Goal: Task Accomplishment & Management: Manage account settings

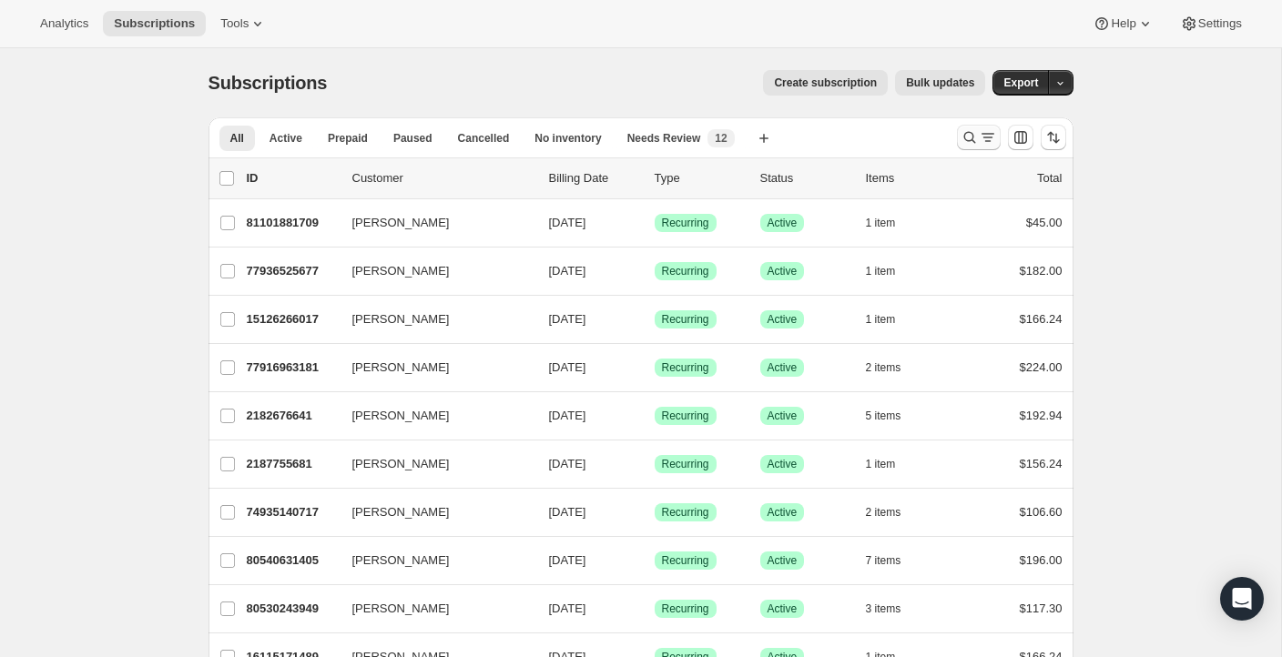
click at [965, 135] on icon "Search and filter results" at bounding box center [969, 137] width 18 height 18
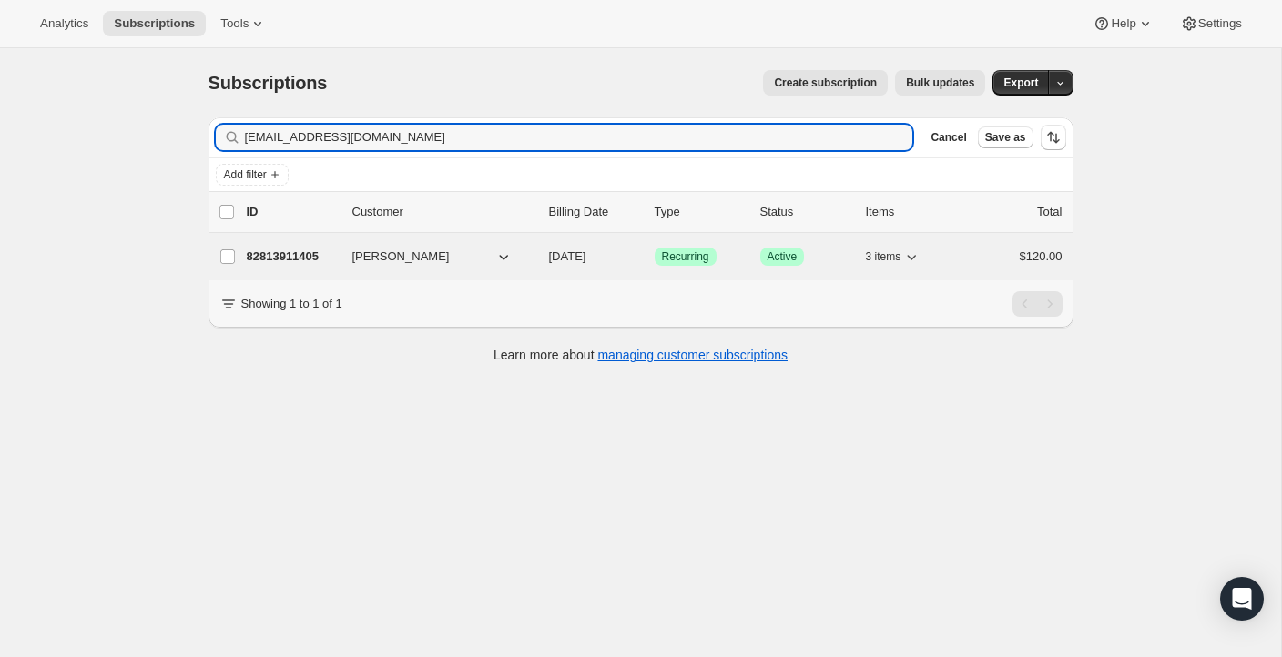
type input "[EMAIL_ADDRESS][DOMAIN_NAME]"
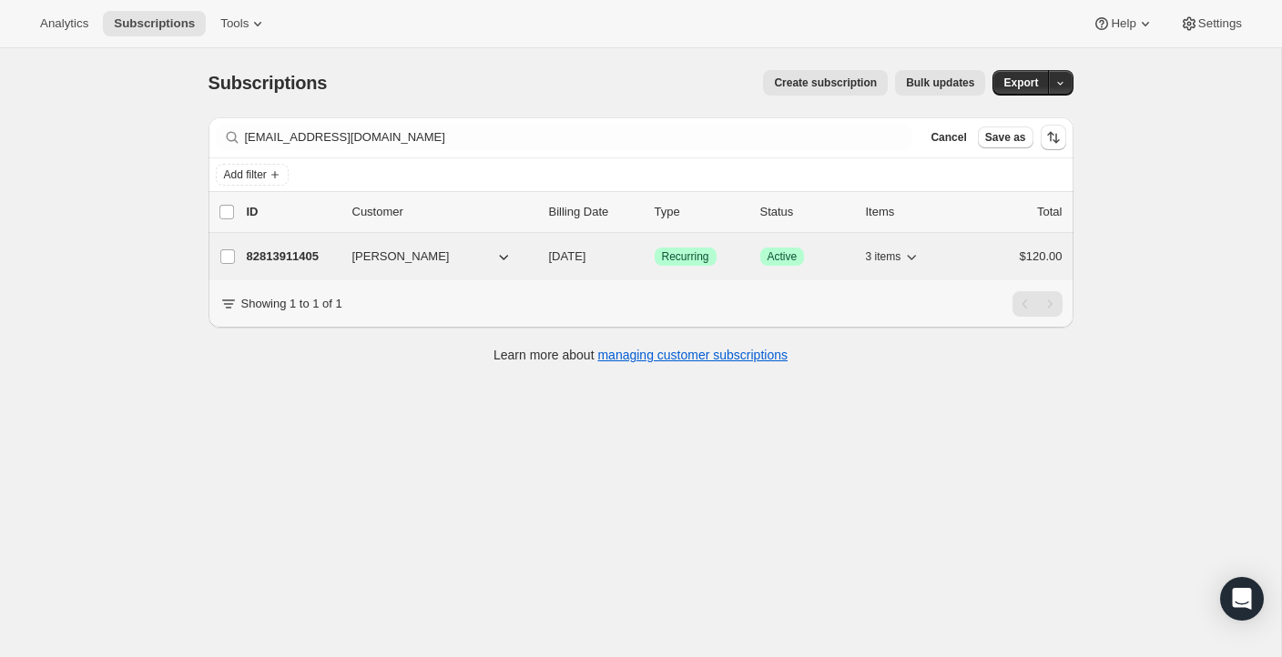
click at [329, 256] on p "82813911405" at bounding box center [292, 257] width 91 height 18
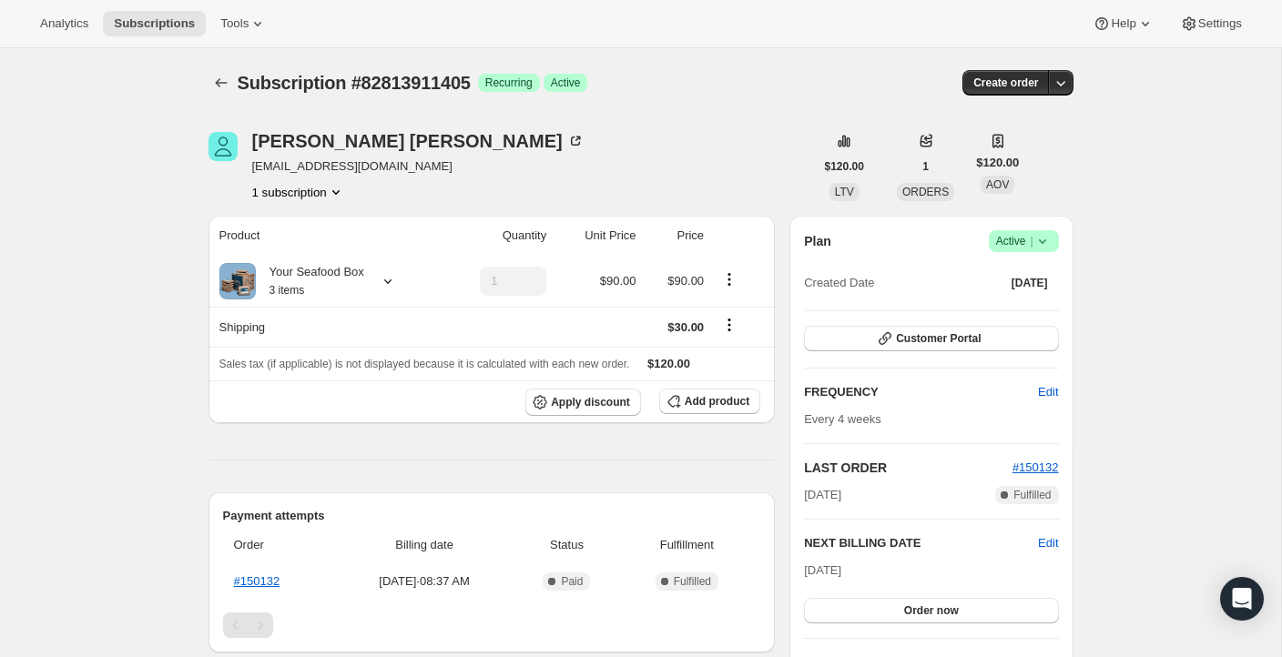
scroll to position [95, 0]
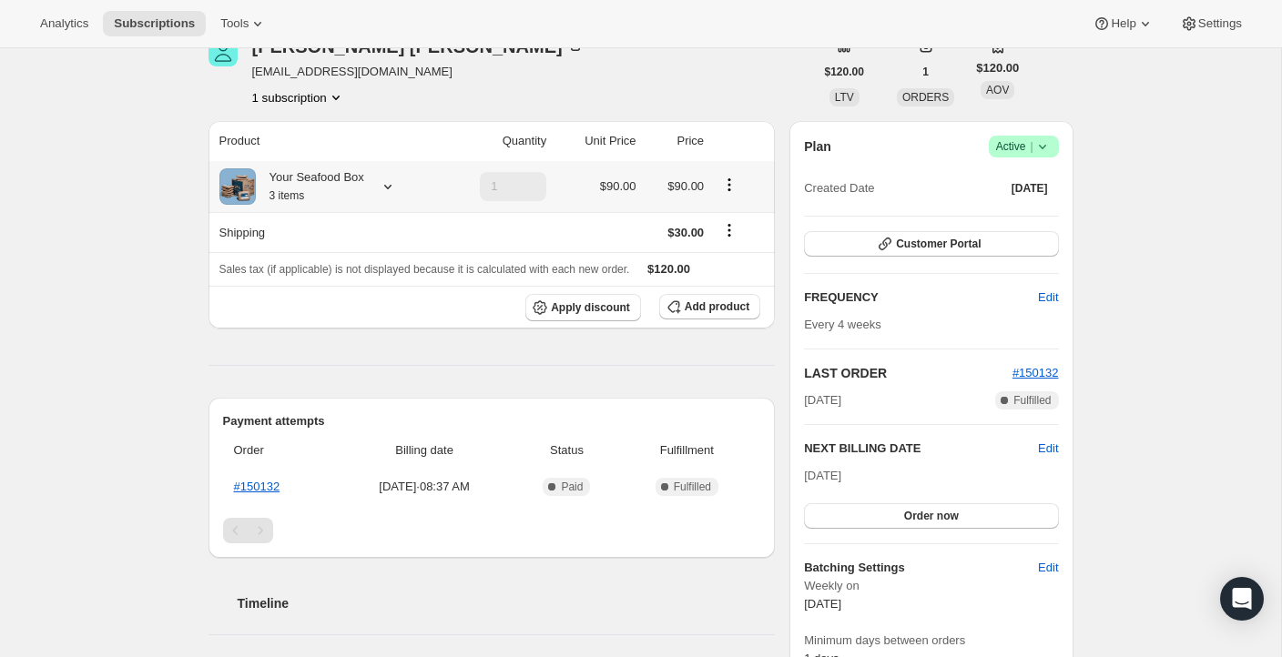
click at [370, 188] on div "Your Seafood Box 3 items" at bounding box center [327, 186] width 216 height 36
drag, startPoint x: 401, startPoint y: 181, endPoint x: 391, endPoint y: 184, distance: 9.5
click at [398, 182] on div "Your Seafood Box 3 items" at bounding box center [327, 186] width 216 height 36
click at [391, 185] on icon at bounding box center [388, 187] width 18 height 18
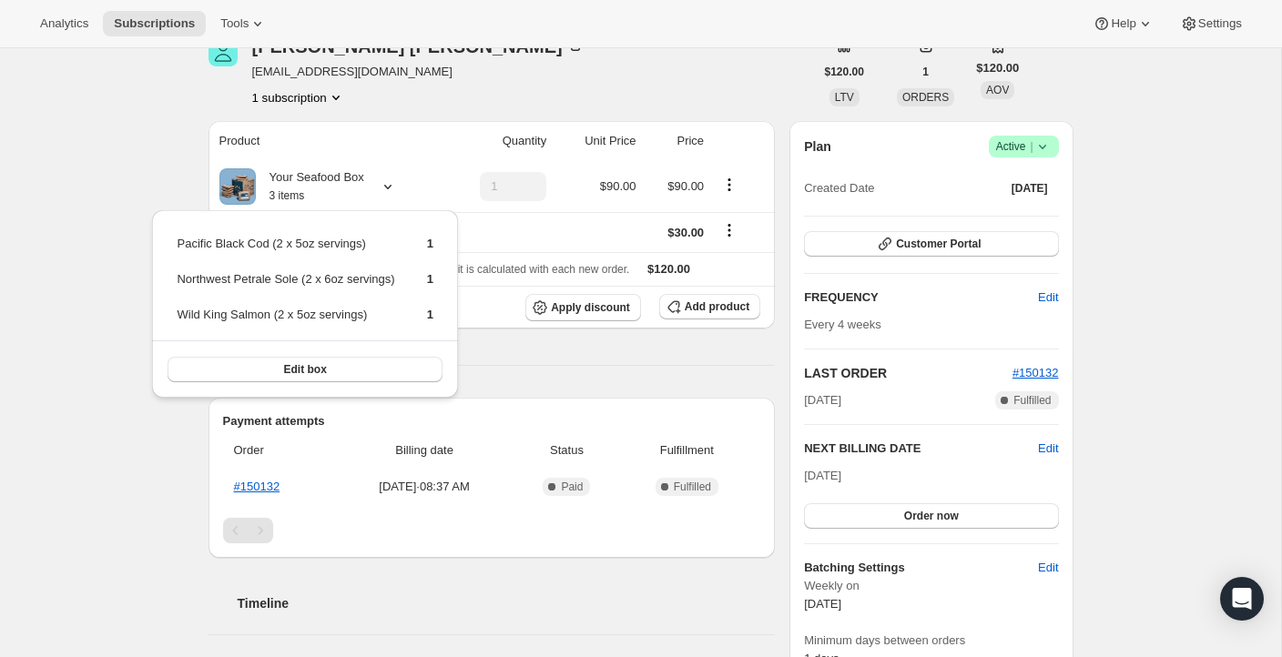
click at [512, 95] on div "[PERSON_NAME] [EMAIL_ADDRESS][DOMAIN_NAME] 1 subscription" at bounding box center [510, 71] width 605 height 69
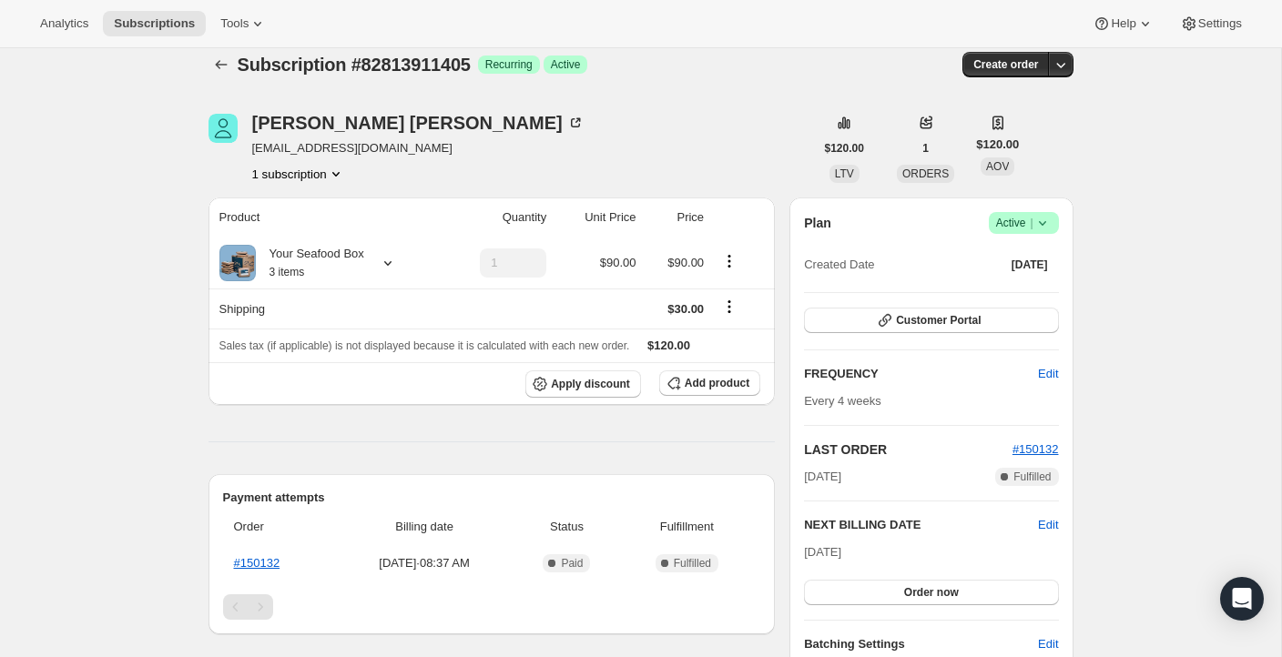
scroll to position [4, 0]
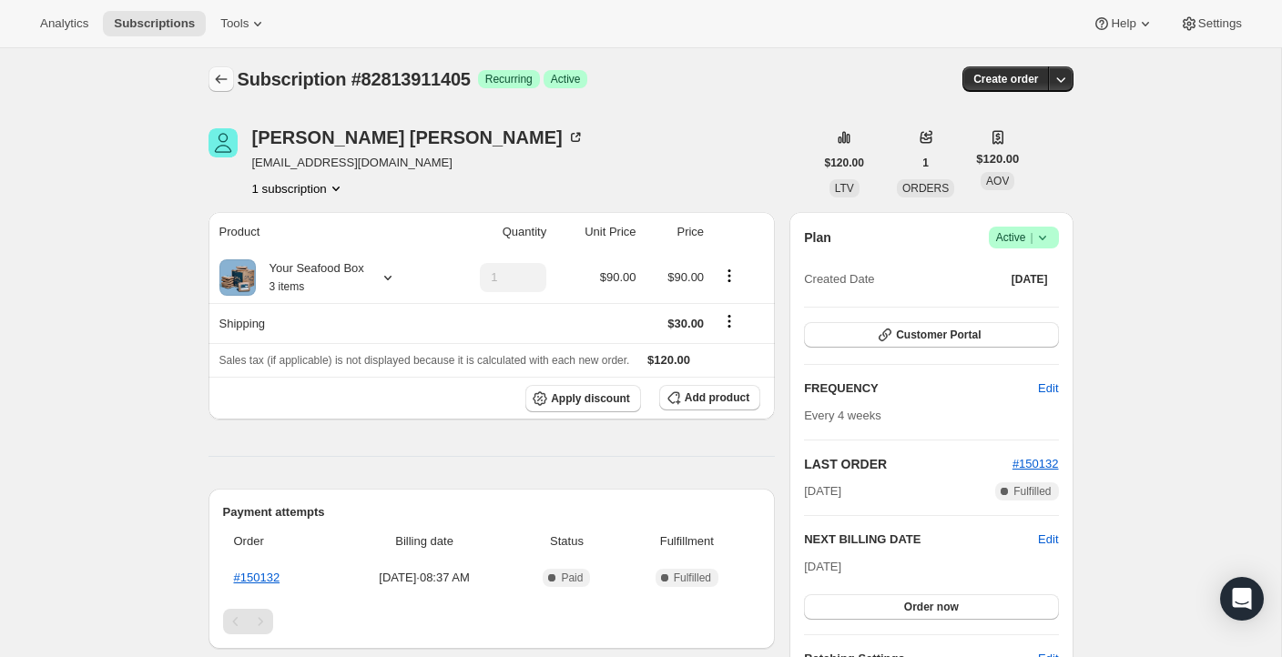
click at [225, 81] on icon "Subscriptions" at bounding box center [221, 79] width 18 height 18
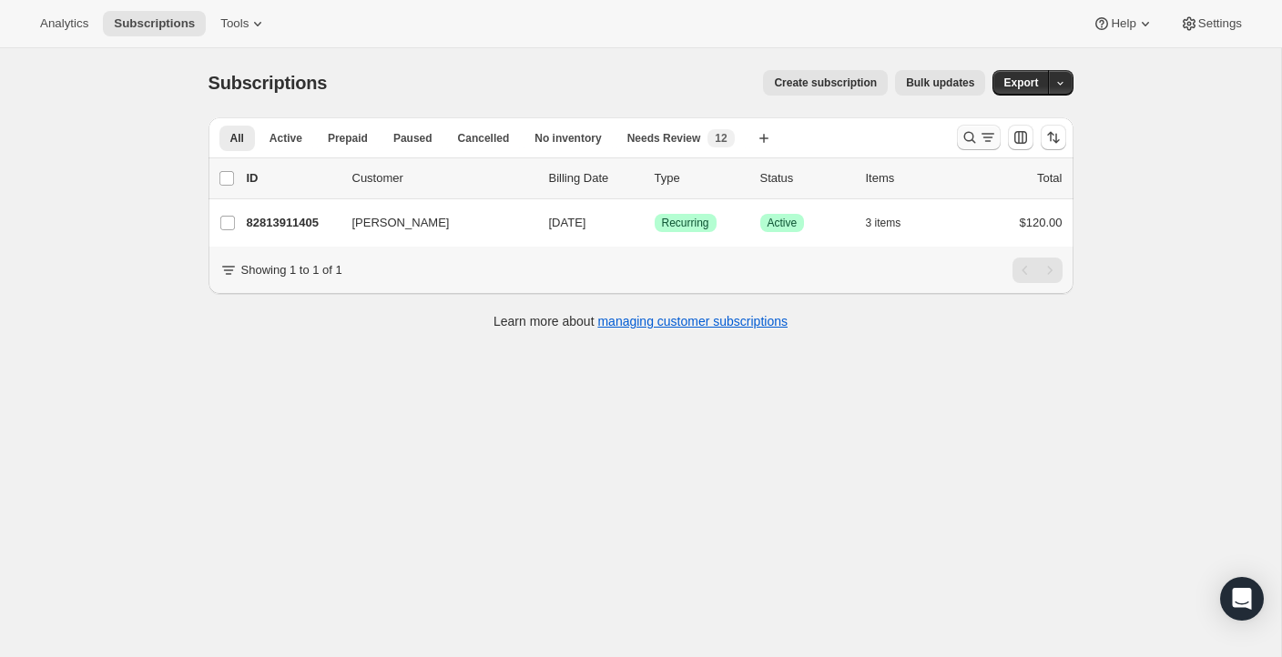
click at [969, 141] on icon "Search and filter results" at bounding box center [969, 137] width 18 height 18
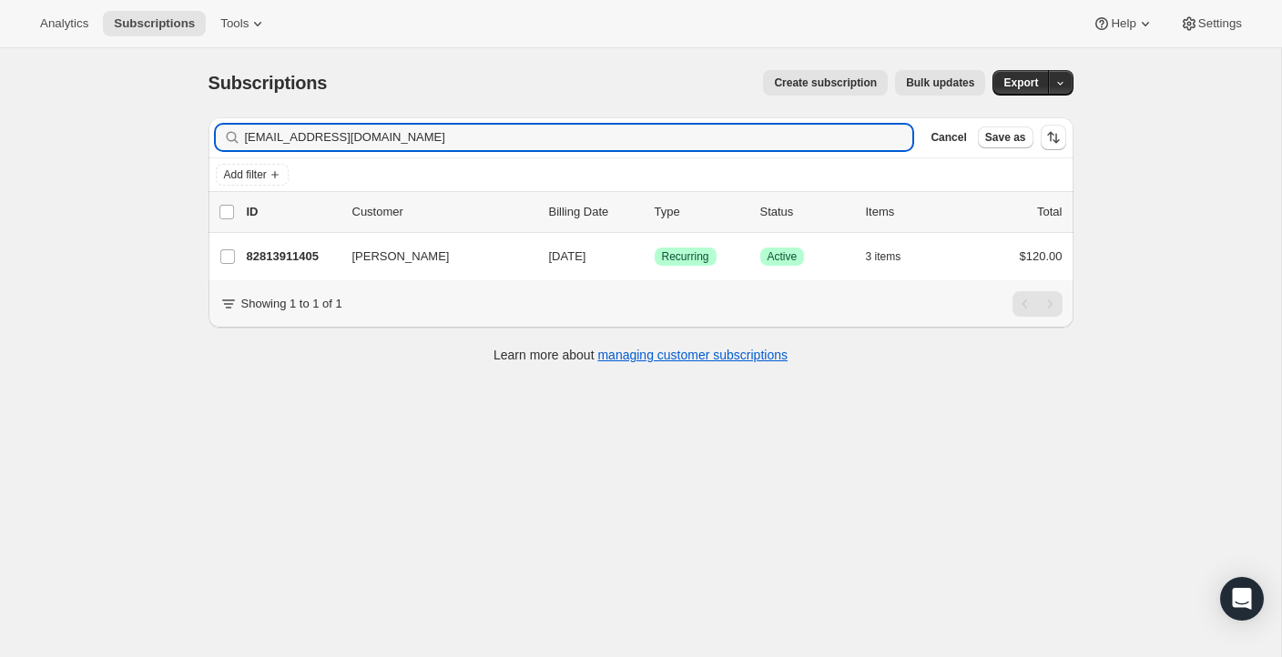
drag, startPoint x: 324, startPoint y: 139, endPoint x: 212, endPoint y: 136, distance: 112.0
click at [212, 135] on div "Filter subscribers [EMAIL_ADDRESS][DOMAIN_NAME] Clear Cancel Save as" at bounding box center [640, 137] width 865 height 40
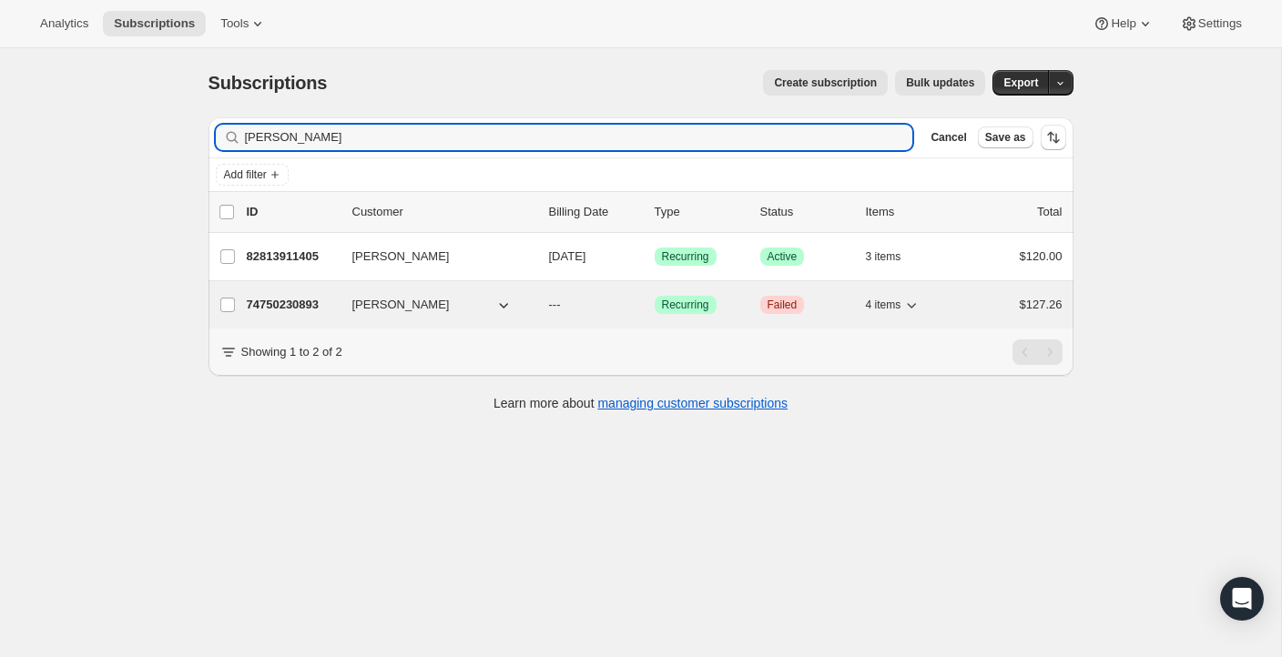
type input "[PERSON_NAME]"
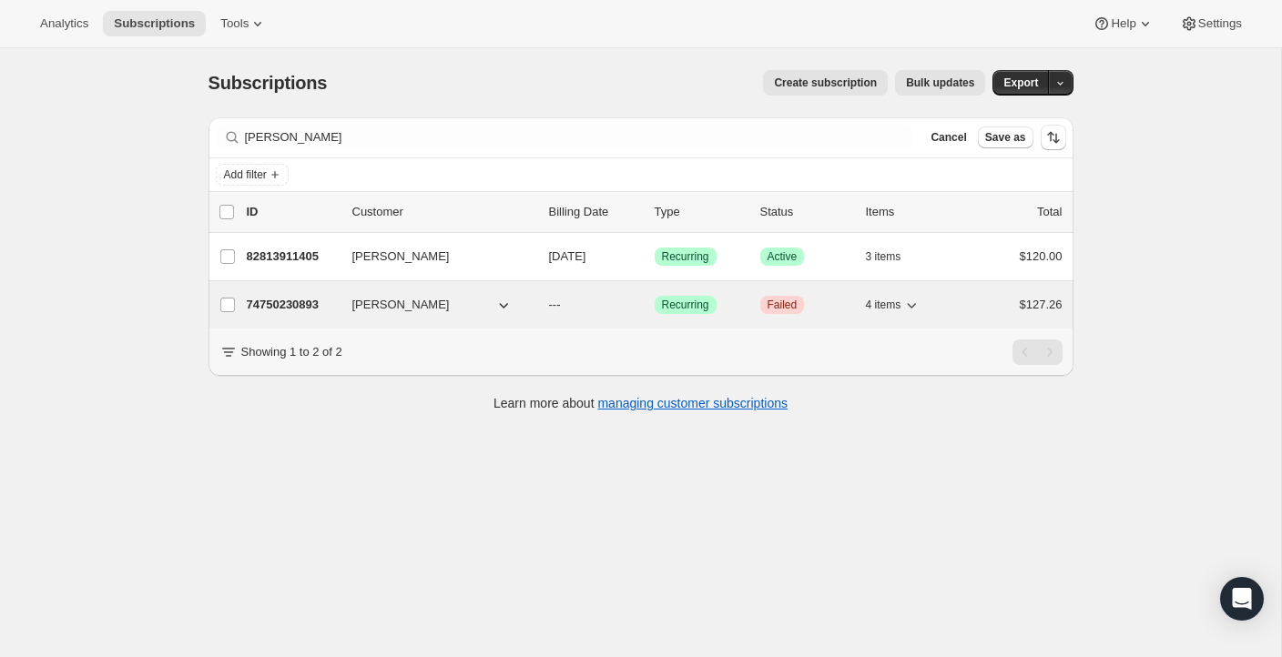
click at [283, 297] on p "74750230893" at bounding box center [292, 305] width 91 height 18
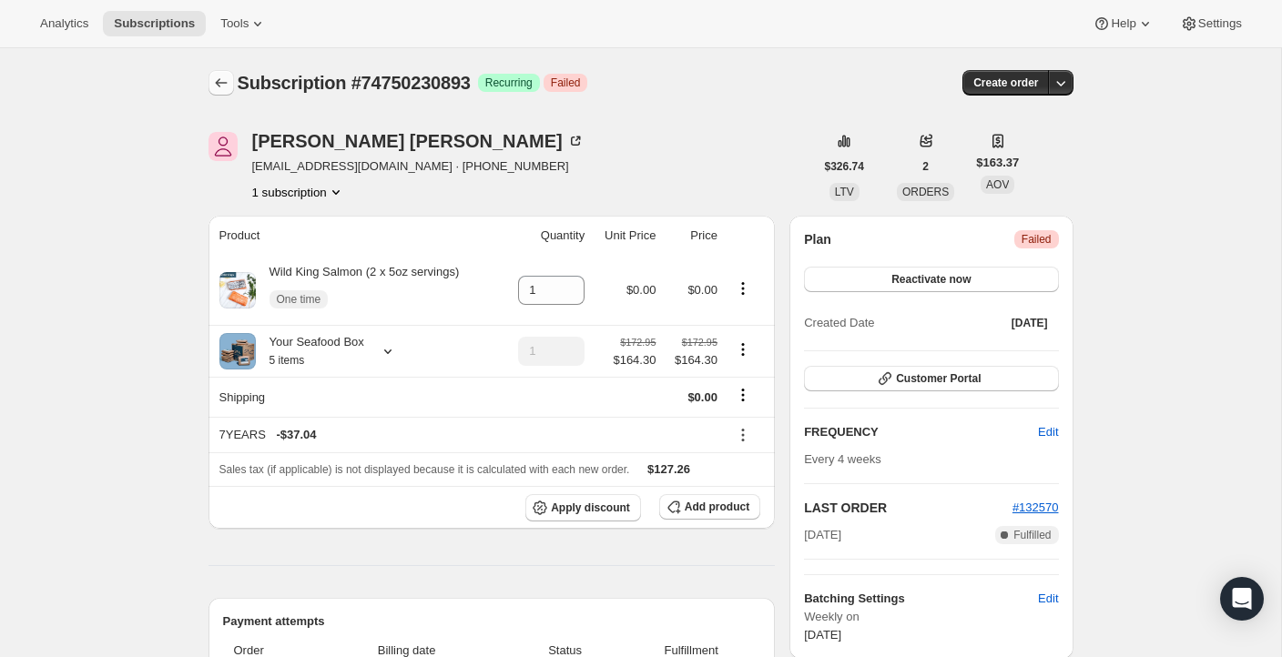
click at [222, 88] on icon "Subscriptions" at bounding box center [221, 83] width 18 height 18
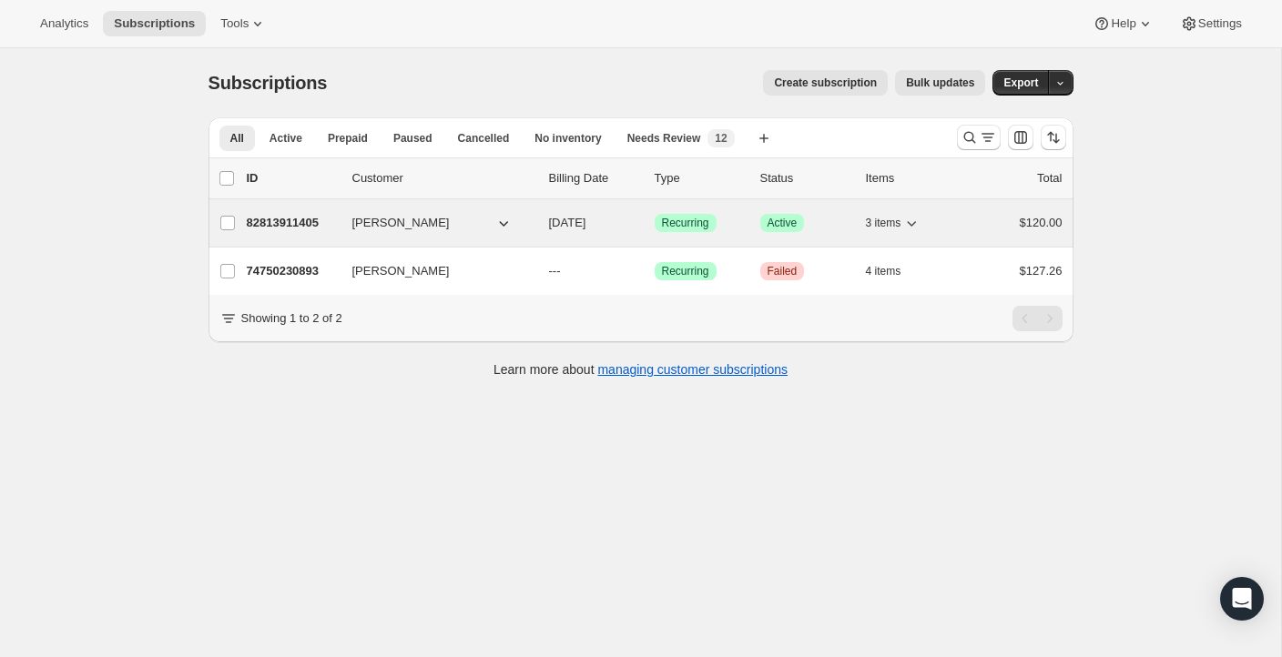
click at [278, 219] on p "82813911405" at bounding box center [292, 223] width 91 height 18
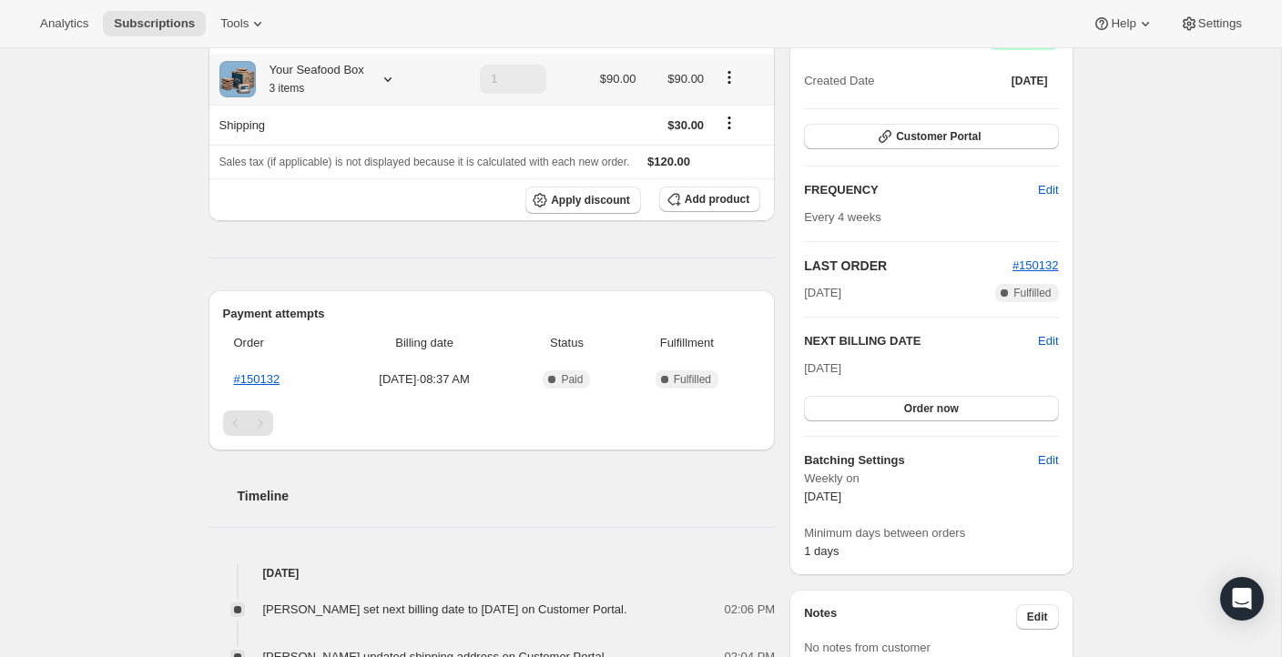
scroll to position [503, 0]
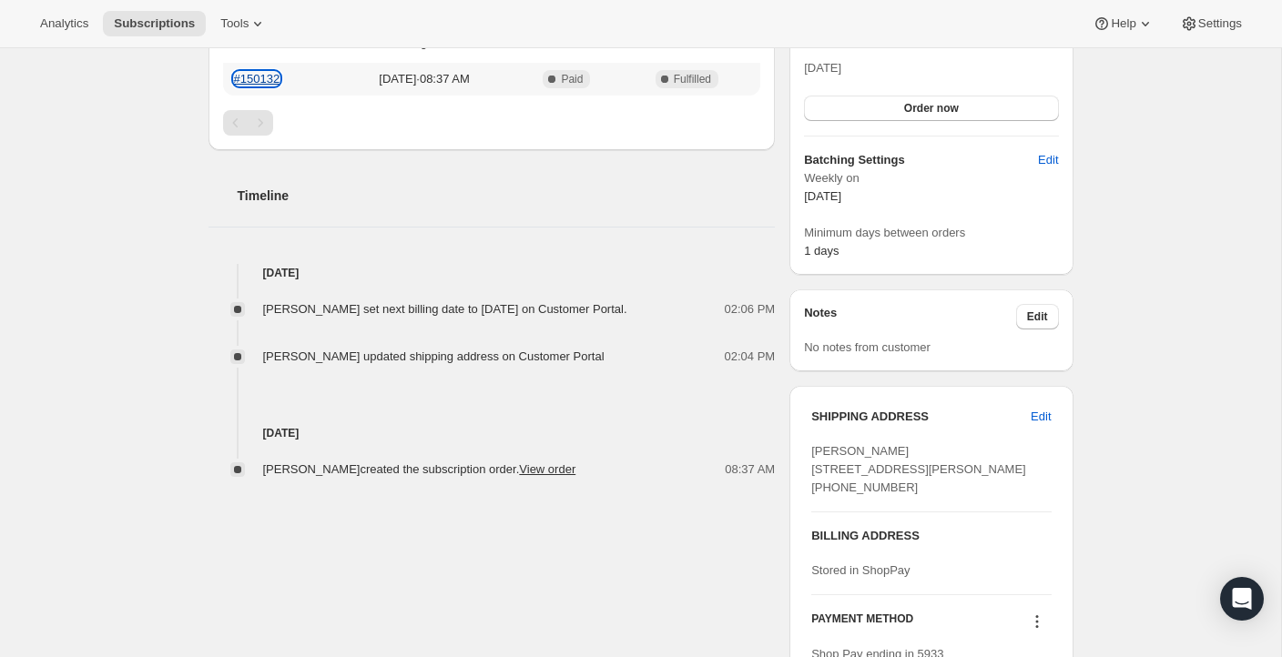
click at [259, 76] on link "#150132" at bounding box center [257, 79] width 46 height 14
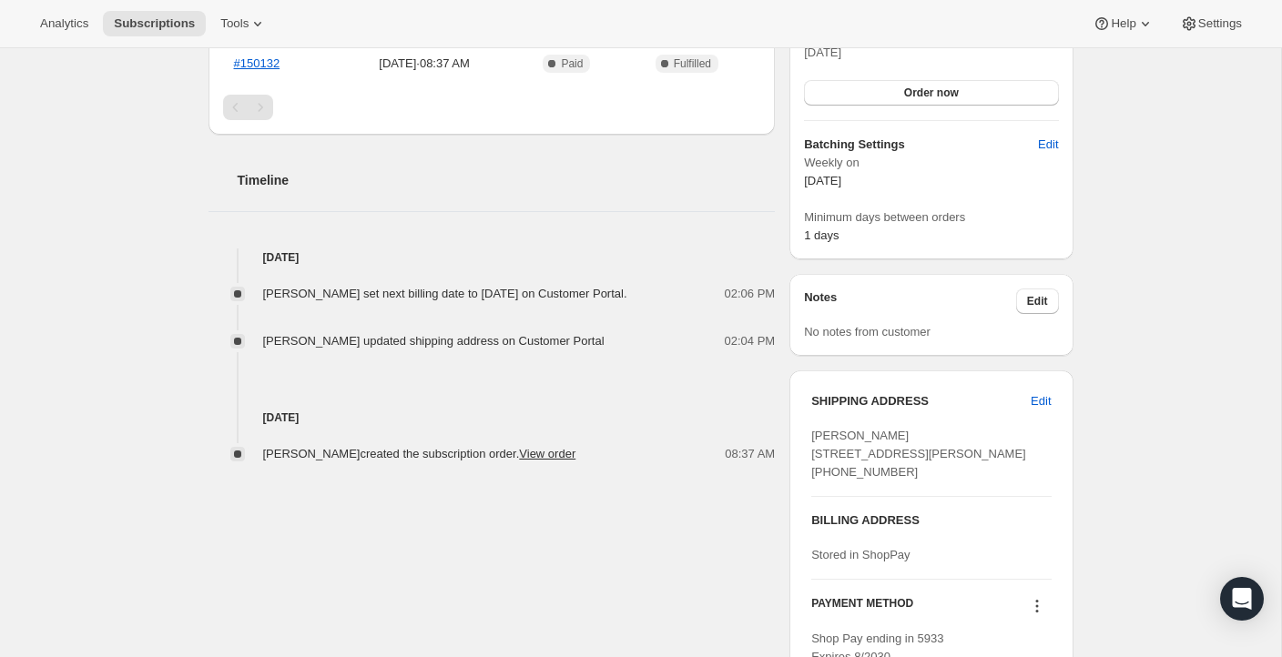
scroll to position [510, 0]
